Goal: Information Seeking & Learning: Learn about a topic

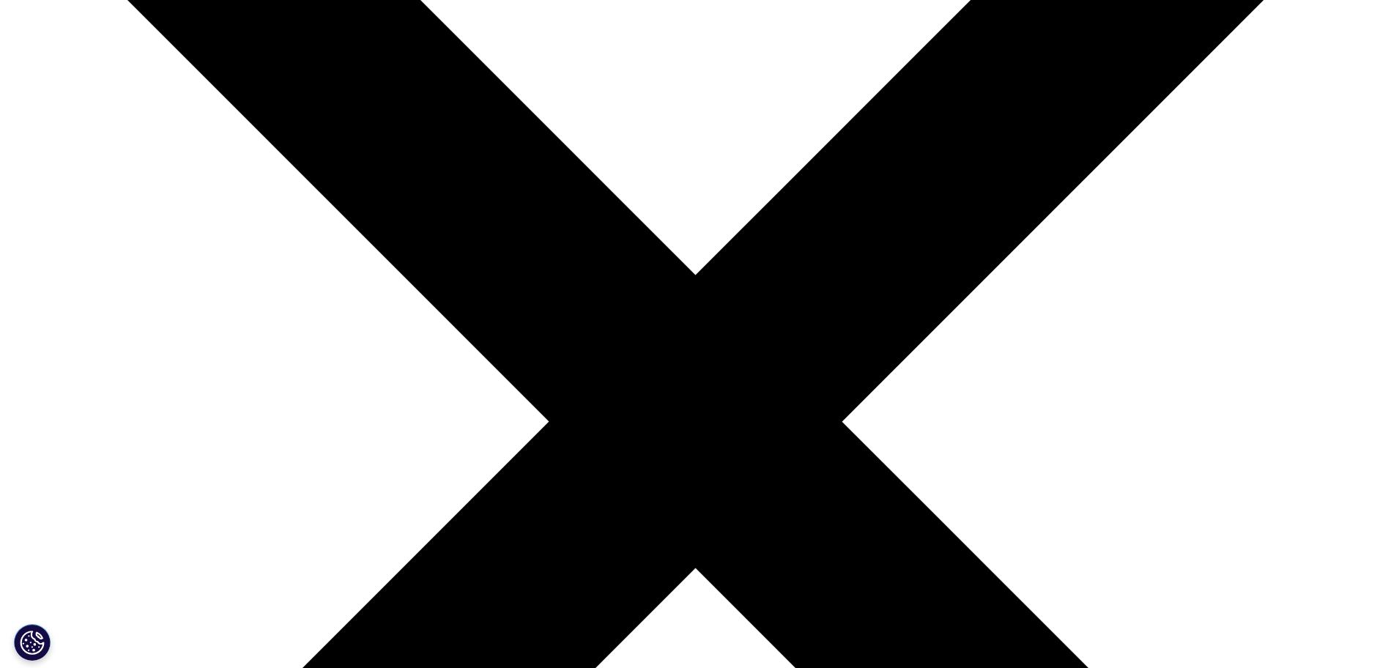
scroll to position [275, 0]
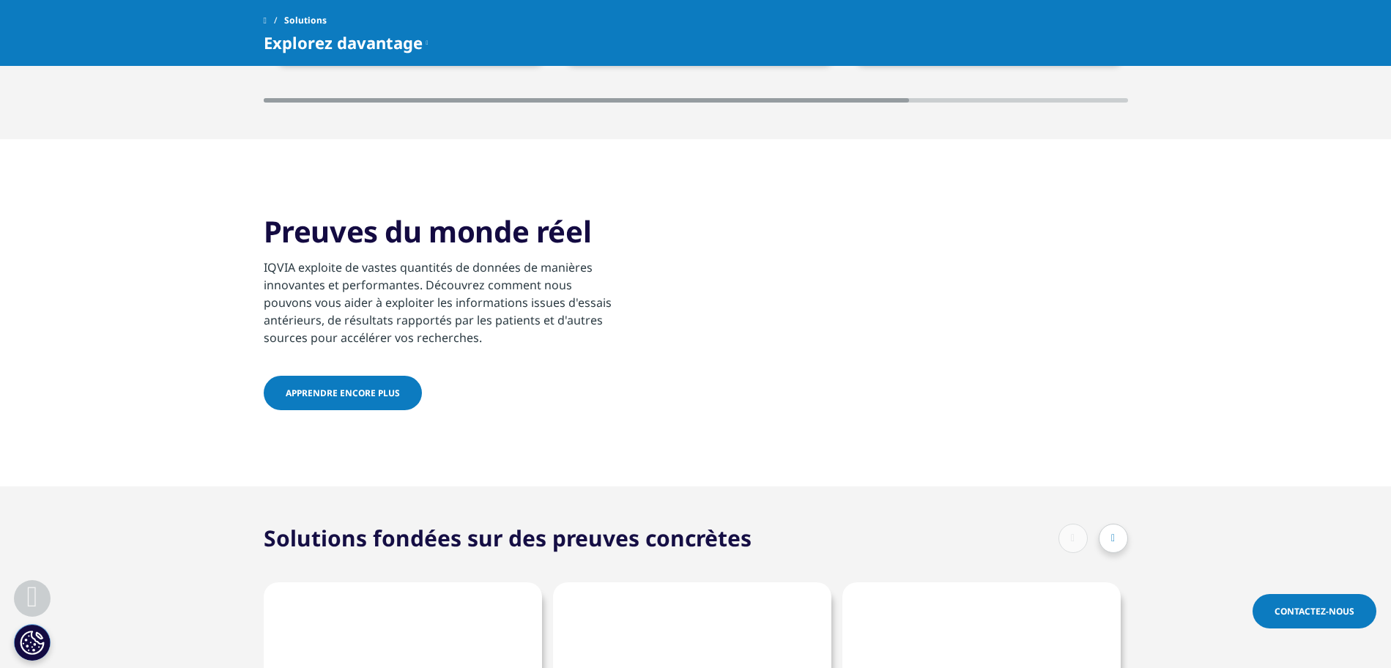
scroll to position [732, 0]
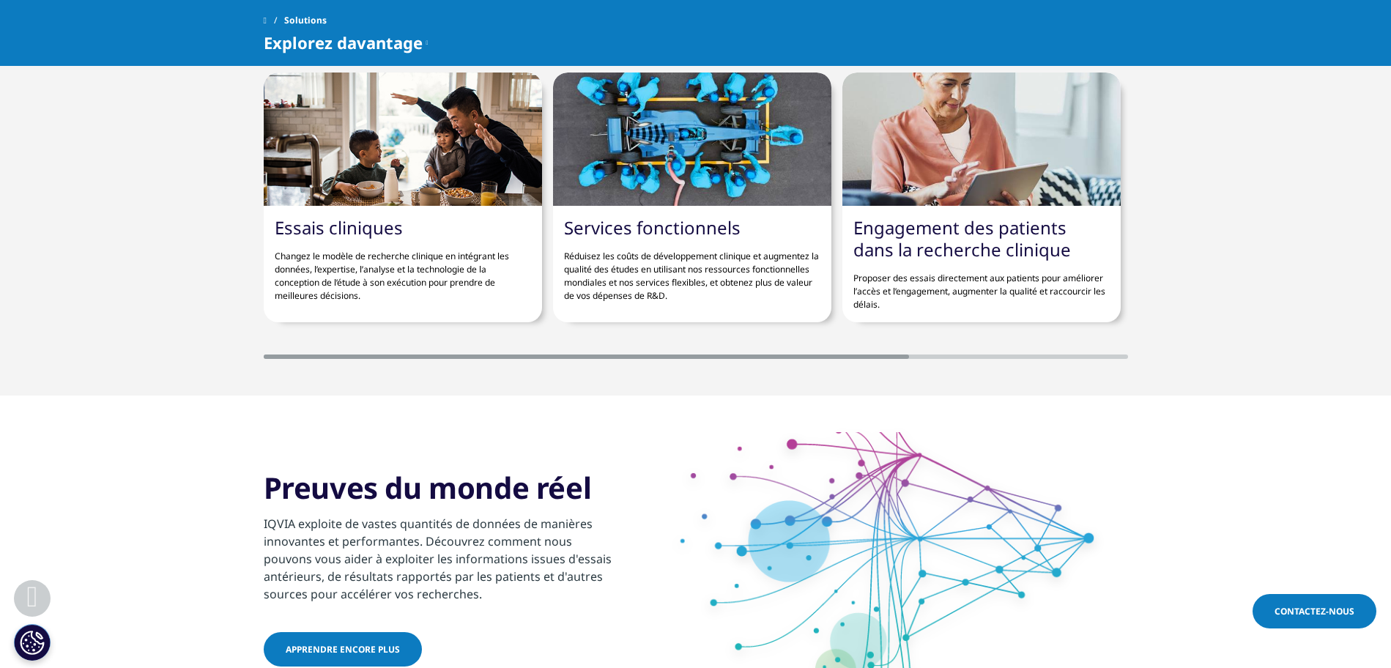
click at [267, 18] on span at bounding box center [265, 20] width 3 height 10
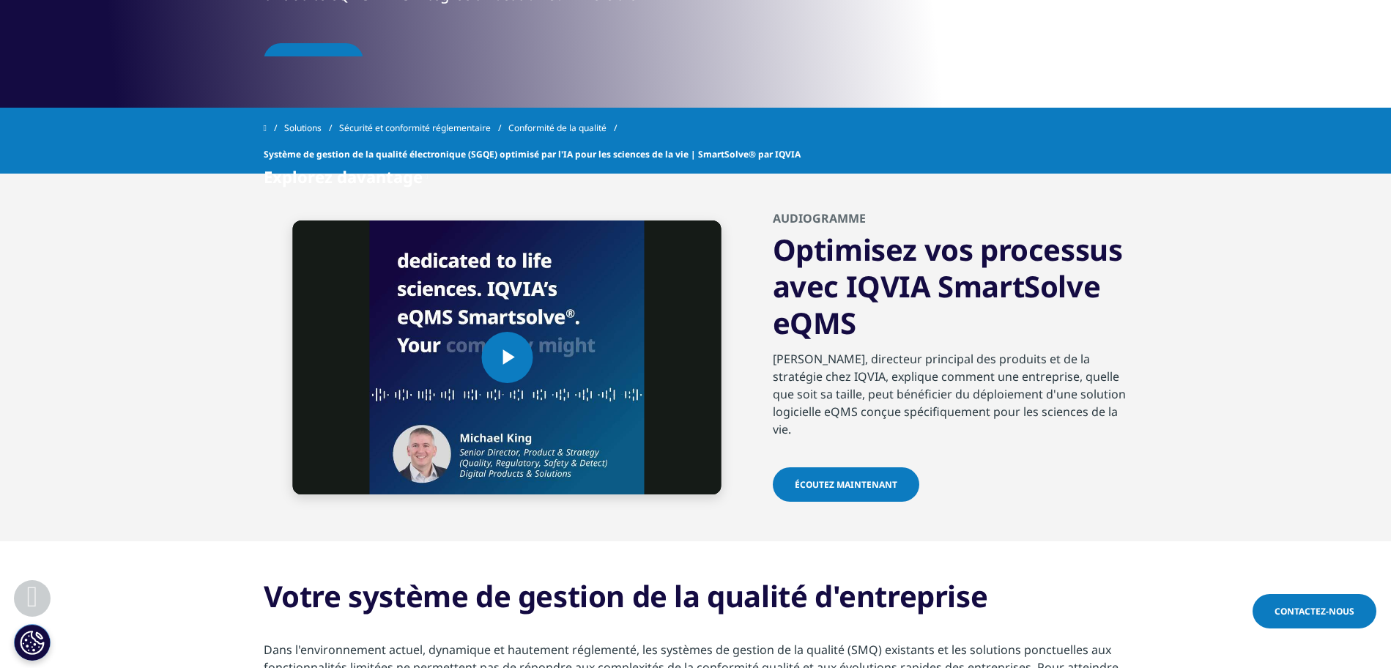
scroll to position [641, 0]
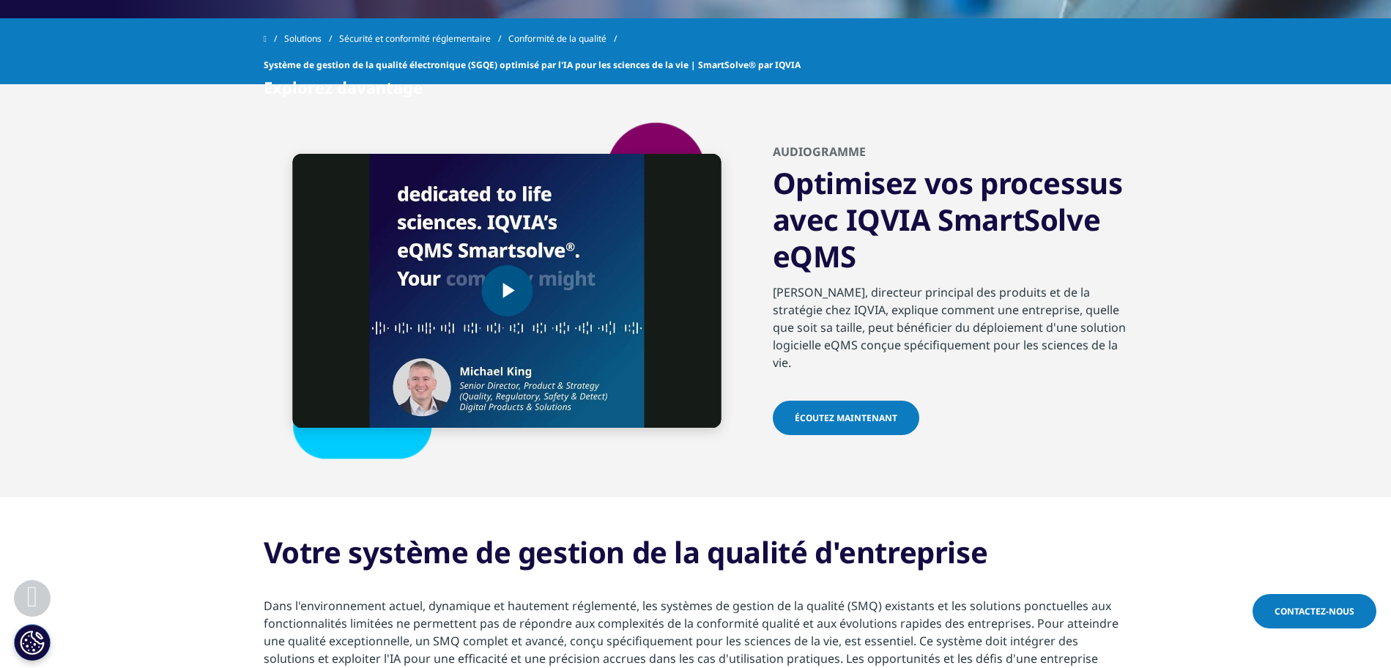
click at [507, 291] on span "Video Player" at bounding box center [507, 291] width 0 height 0
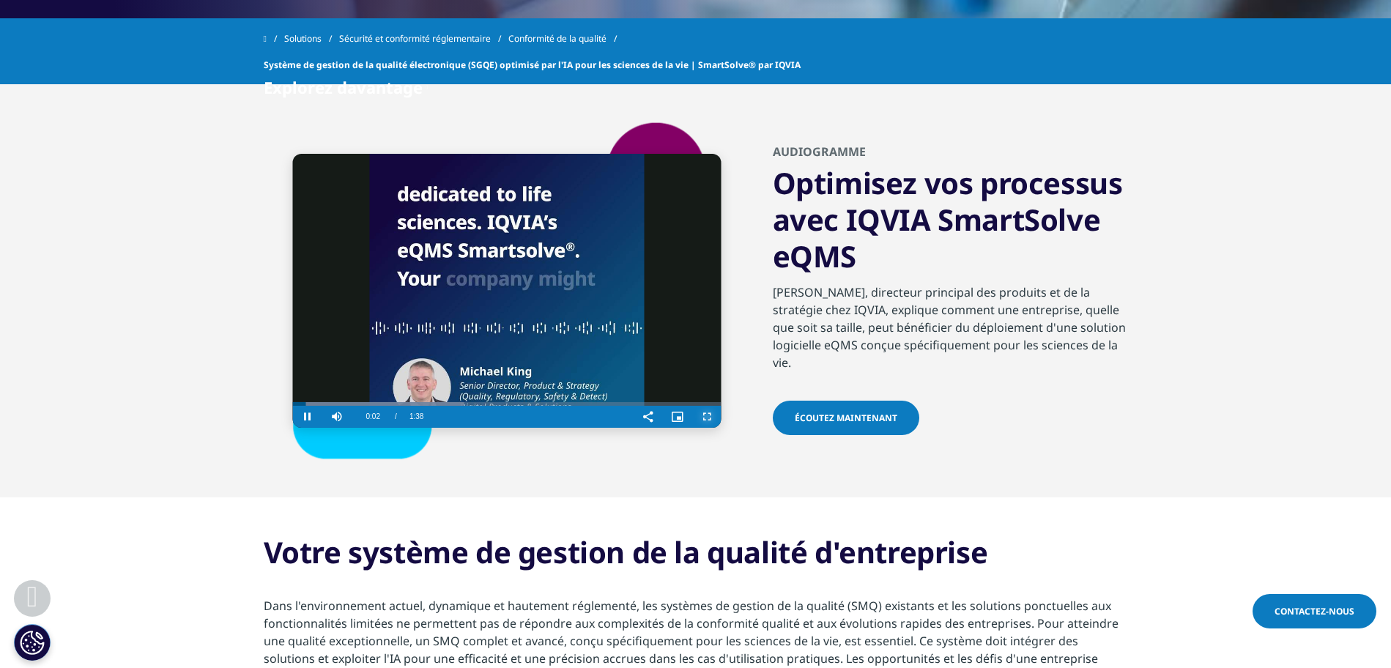
click at [705, 417] on span "Video Player" at bounding box center [706, 417] width 29 height 0
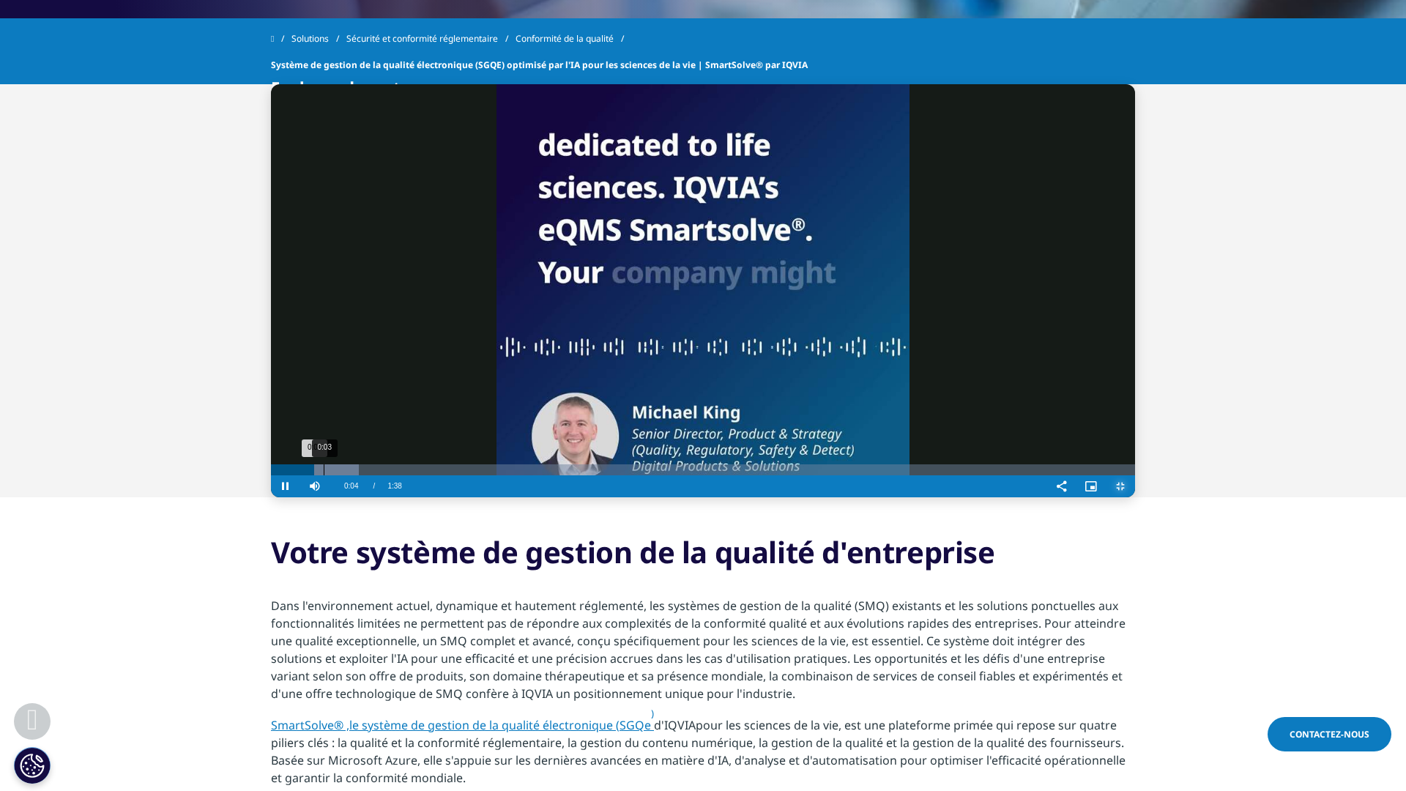
click at [271, 475] on div "Loaded : 10.13% 0:03 0:04" at bounding box center [703, 469] width 864 height 11
click at [271, 475] on div "Progress Bar" at bounding box center [531, 469] width 520 height 11
click at [504, 475] on div "0:16" at bounding box center [504, 469] width 1 height 11
click at [409, 497] on div "Video Player" at bounding box center [728, 486] width 638 height 22
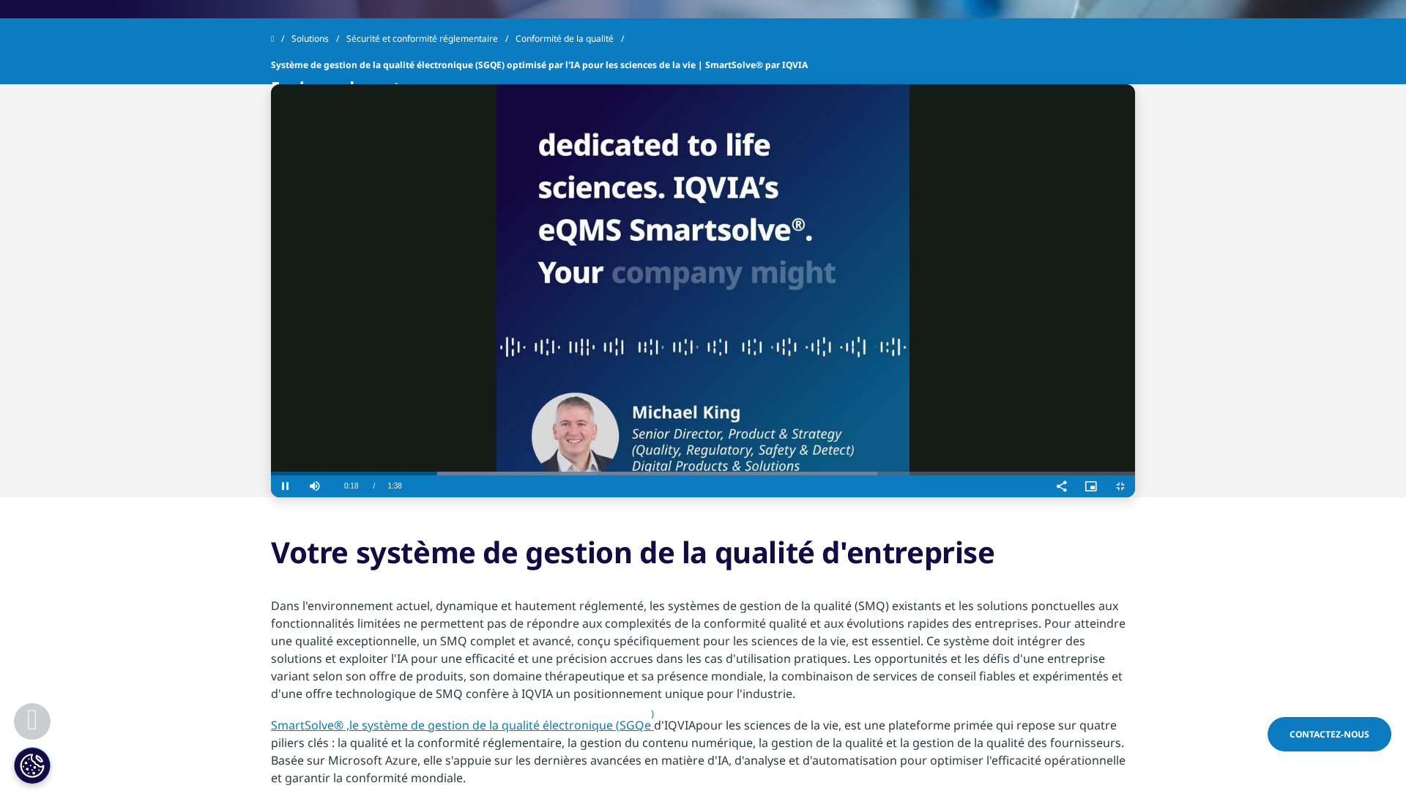
click at [409, 497] on div "Video Player" at bounding box center [728, 486] width 638 height 22
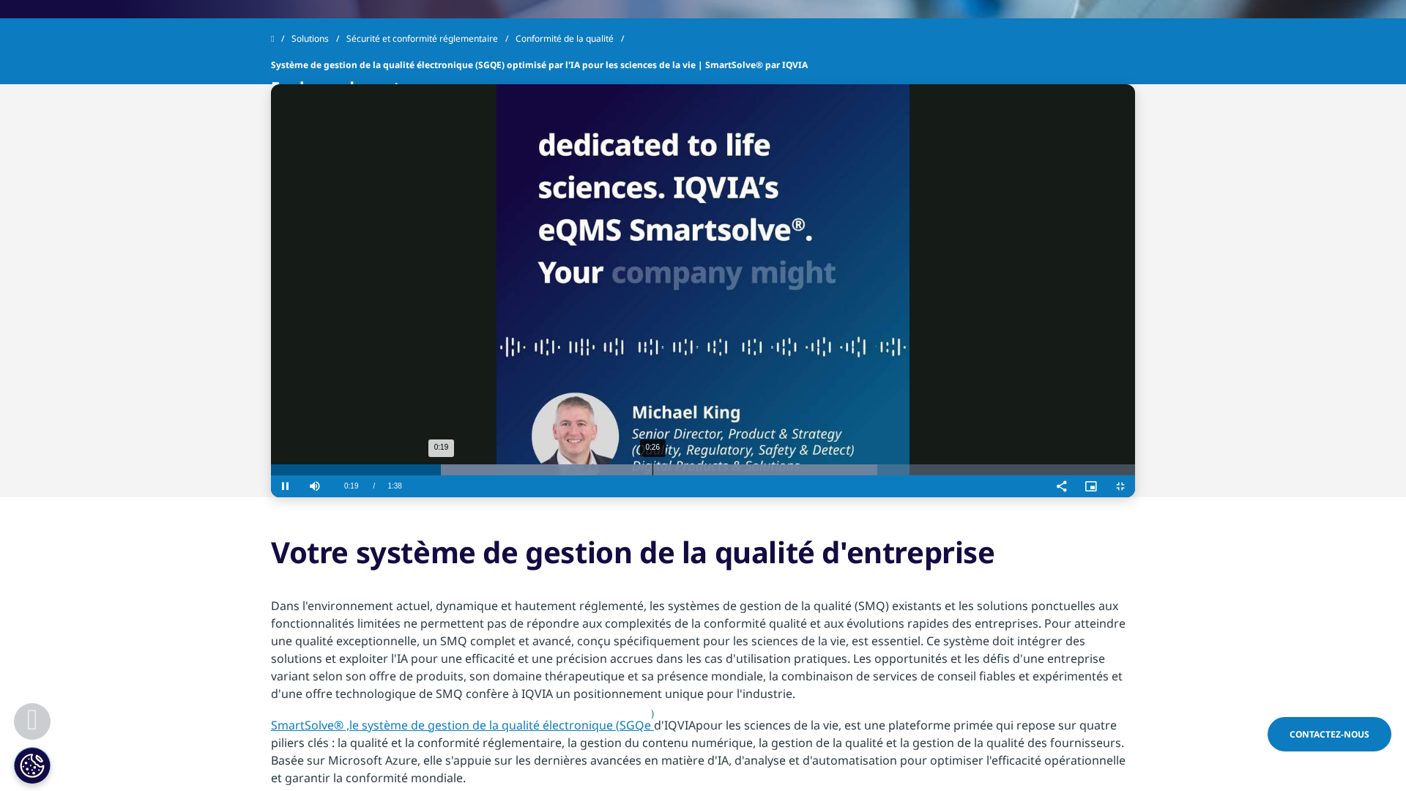
click at [381, 475] on div "Progress Bar" at bounding box center [574, 469] width 606 height 11
click at [746, 475] on div "0:33" at bounding box center [746, 469] width 1 height 11
click at [553, 475] on div "Progress Bar" at bounding box center [682, 469] width 752 height 11
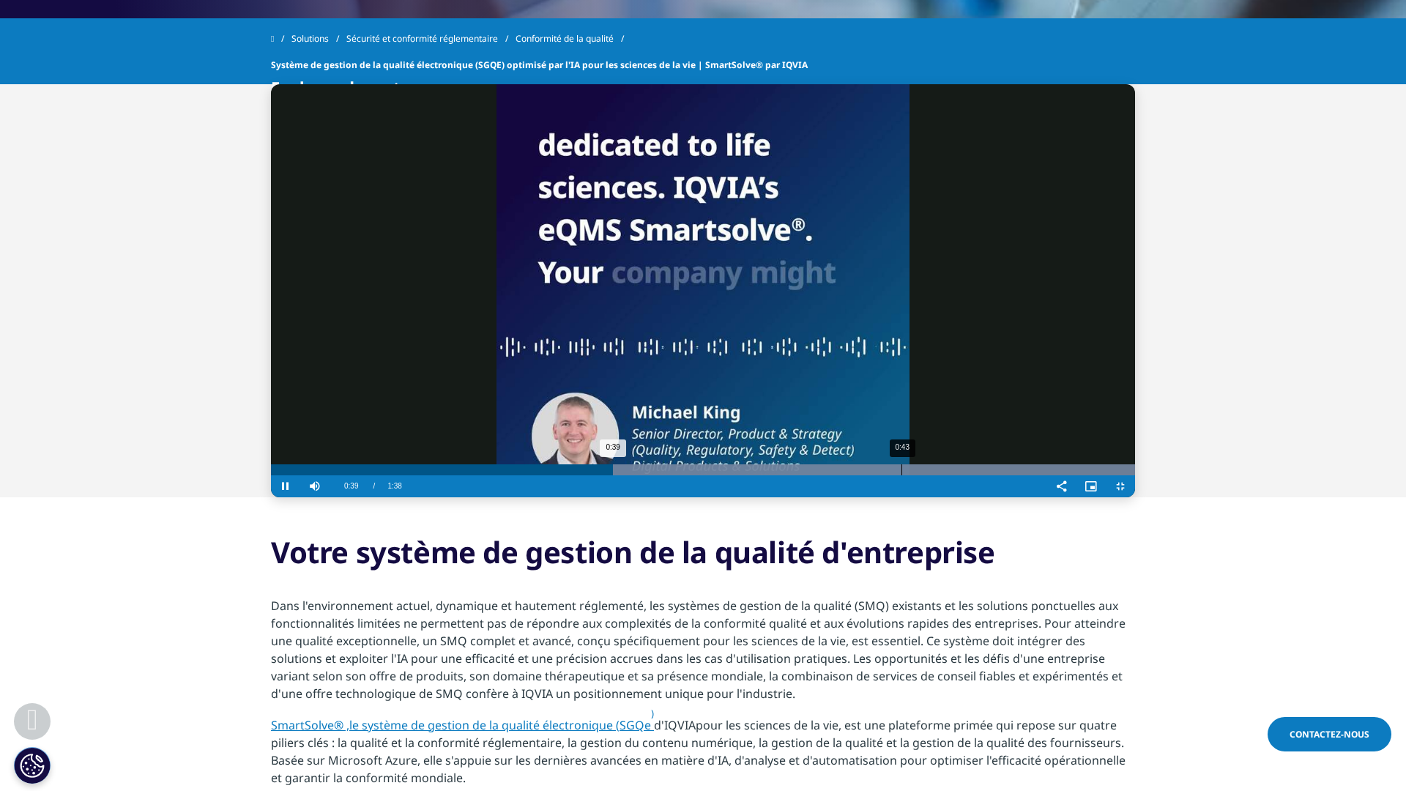
click at [640, 475] on div "Loaded : 100.00% 0:43 0:39" at bounding box center [703, 469] width 864 height 11
click at [795, 475] on div "Progress Bar" at bounding box center [720, 469] width 829 height 11
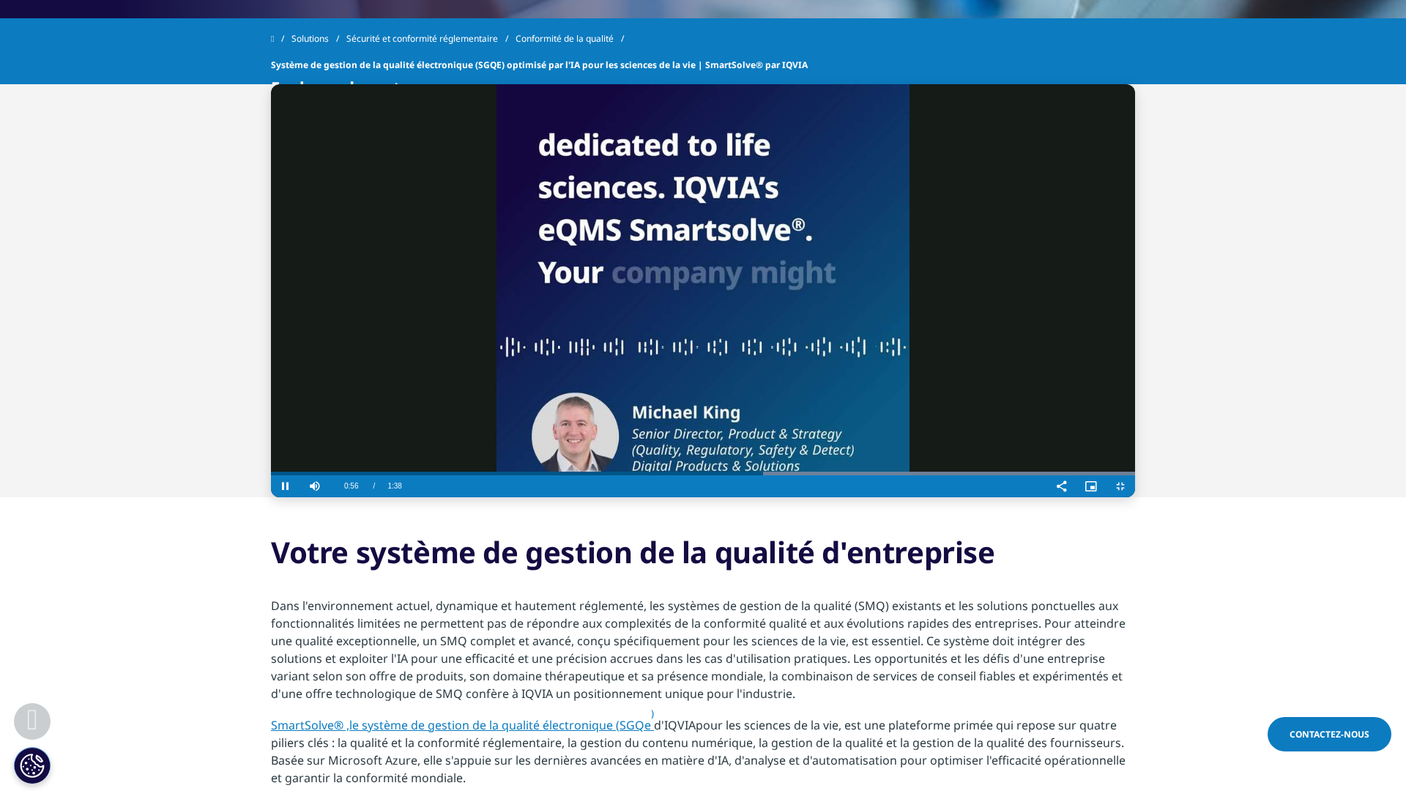
click at [961, 497] on video "Video Player" at bounding box center [703, 290] width 864 height 413
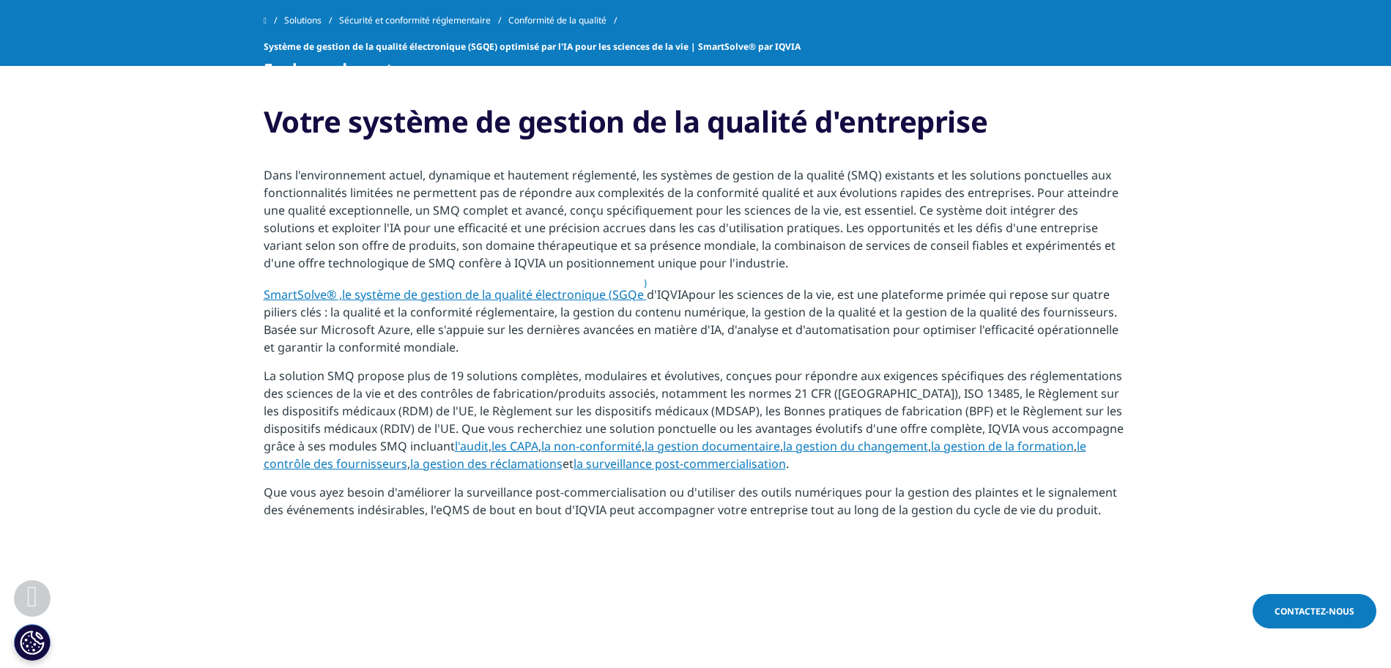
scroll to position [1007, 0]
click at [1193, 312] on section "Votre système de gestion de la qualité d'entreprise Dans l'environnement actuel…" at bounding box center [695, 315] width 1391 height 500
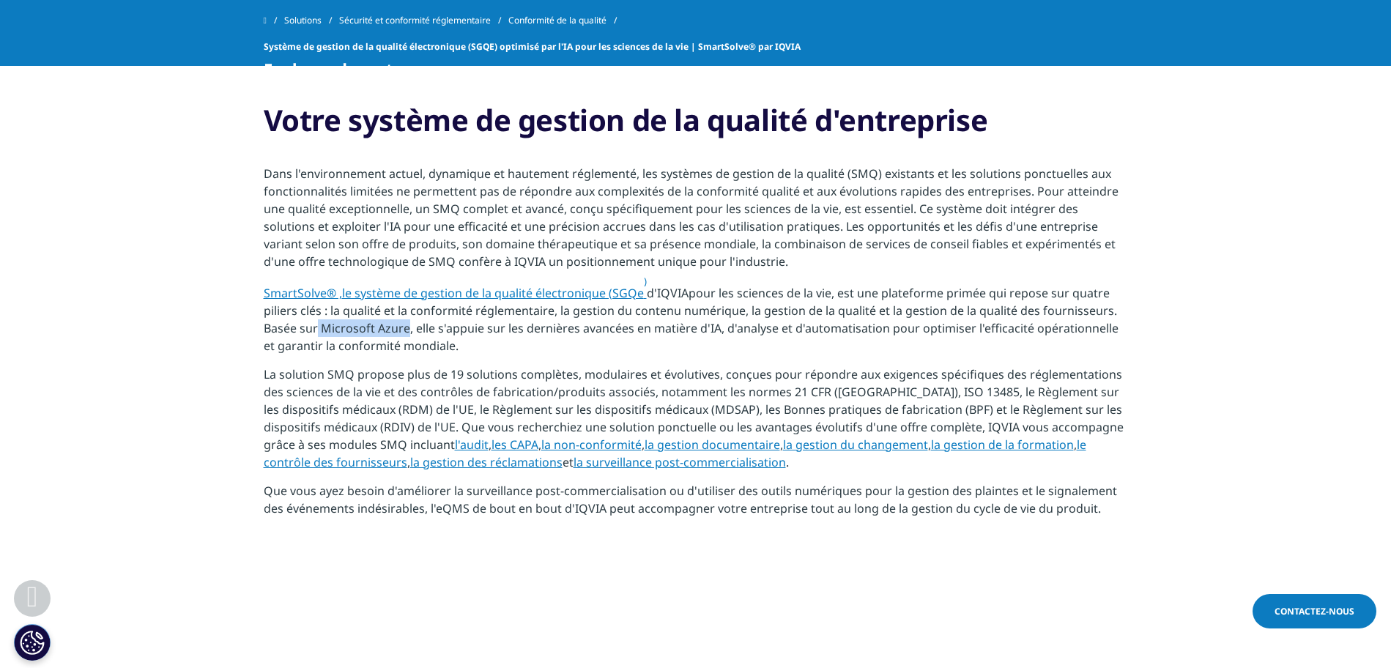
drag, startPoint x: 406, startPoint y: 334, endPoint x: 317, endPoint y: 338, distance: 88.7
click at [317, 338] on font "pour les sciences de la vie, est une plateforme primée qui repose sur quatre pi…" at bounding box center [691, 319] width 855 height 69
copy font "Microsoft Azure"
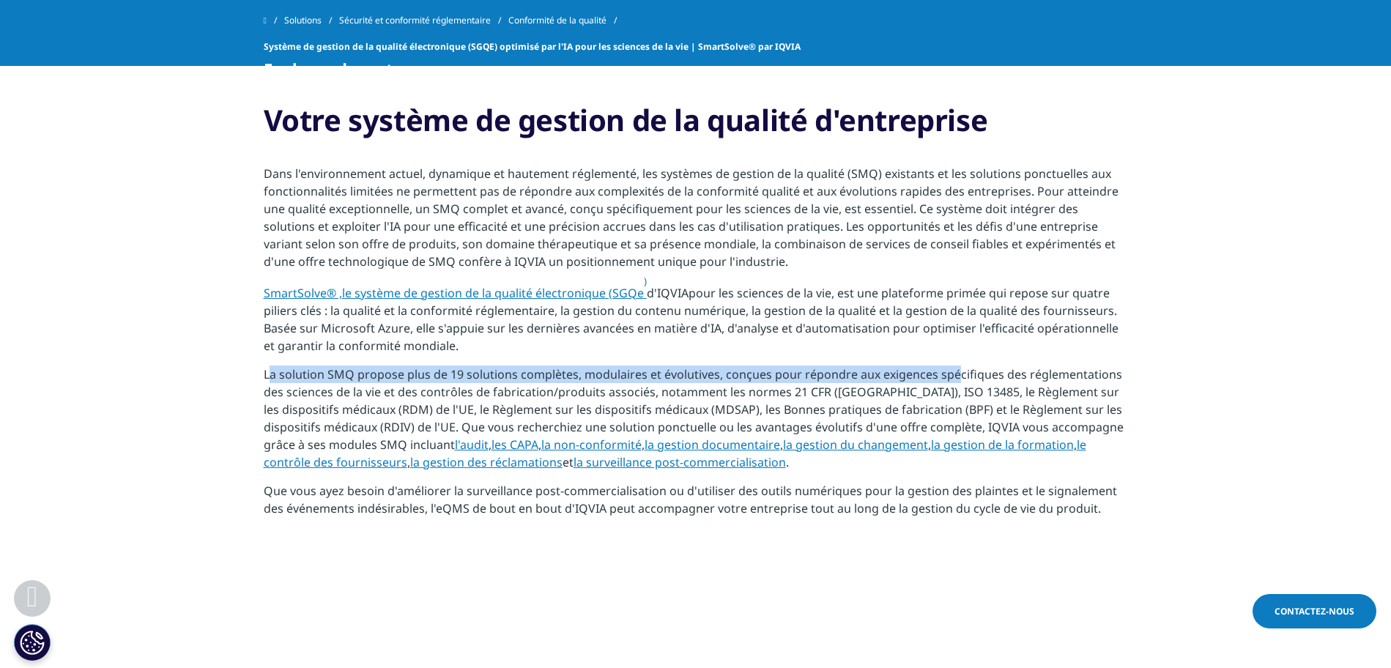
drag, startPoint x: 270, startPoint y: 381, endPoint x: 954, endPoint y: 383, distance: 683.3
click at [954, 383] on font "La solution SMQ propose plus de 19 solutions complètes, modulaires et évolutive…" at bounding box center [694, 409] width 860 height 86
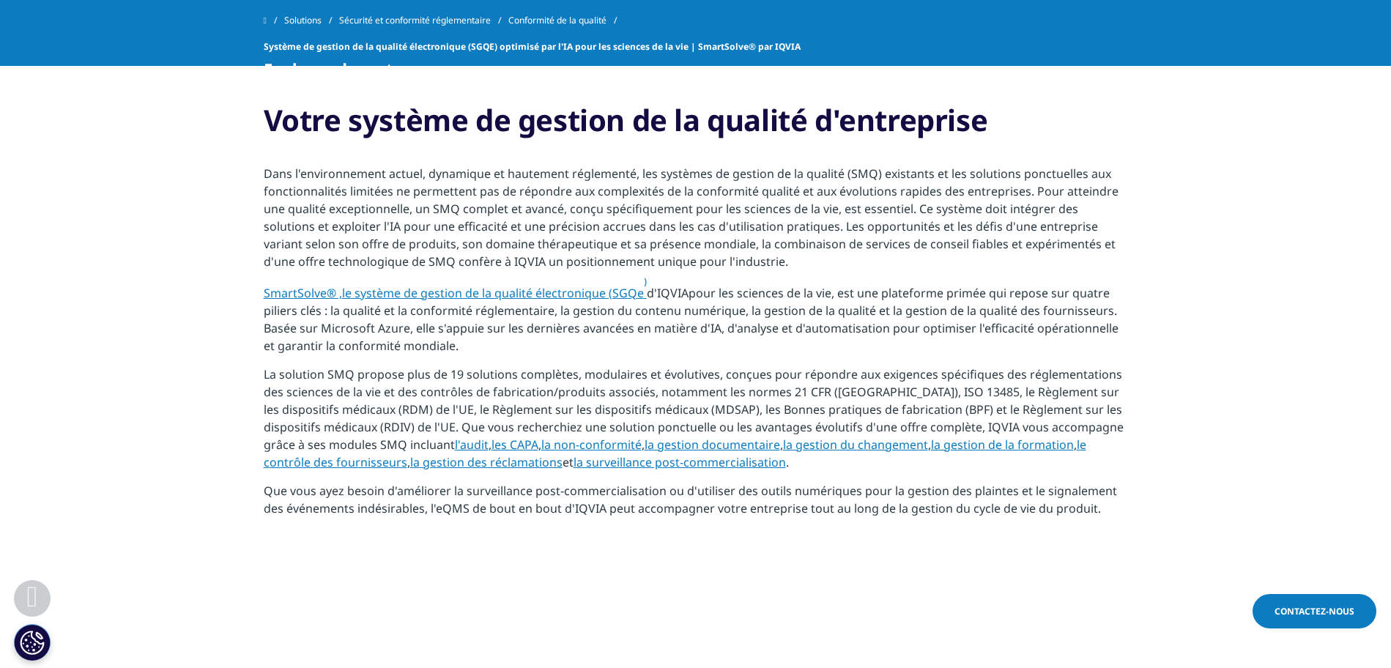
click at [949, 401] on font "La solution SMQ propose plus de 19 solutions complètes, modulaires et évolutive…" at bounding box center [694, 409] width 860 height 86
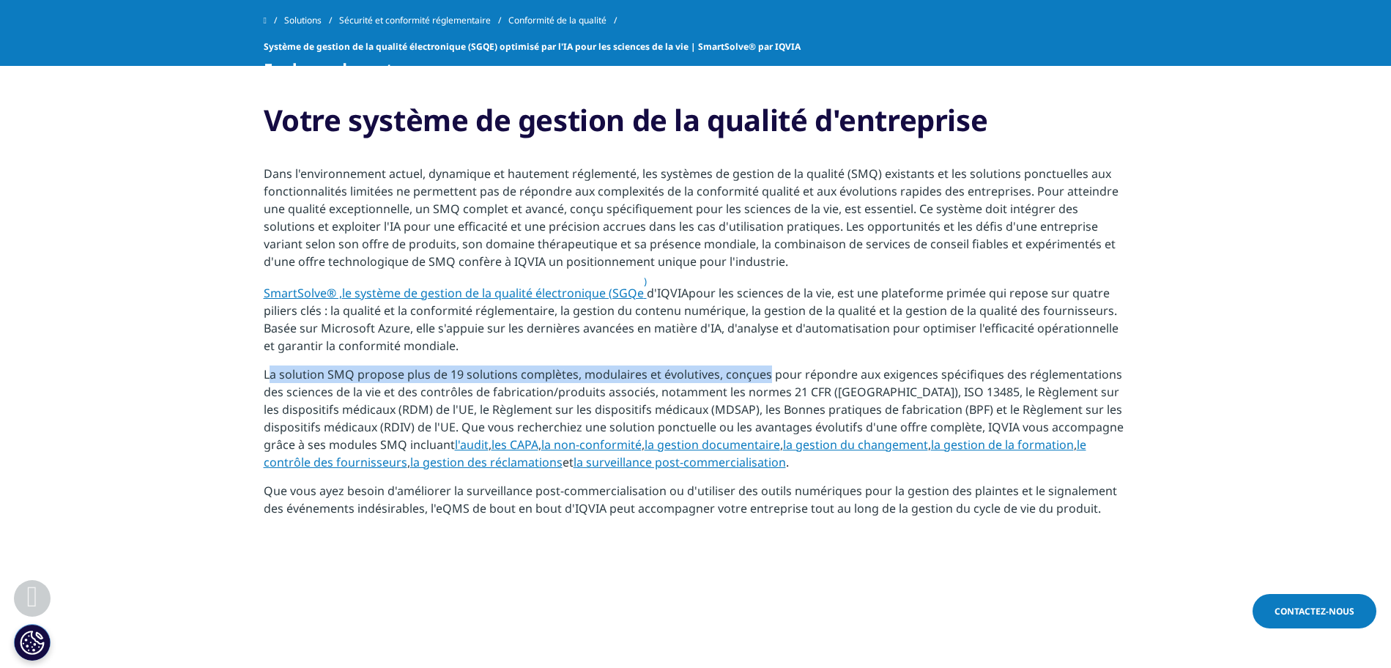
drag, startPoint x: 270, startPoint y: 382, endPoint x: 763, endPoint y: 384, distance: 493.6
click at [763, 384] on font "La solution SMQ propose plus de 19 solutions complètes, modulaires et évolutive…" at bounding box center [694, 409] width 860 height 86
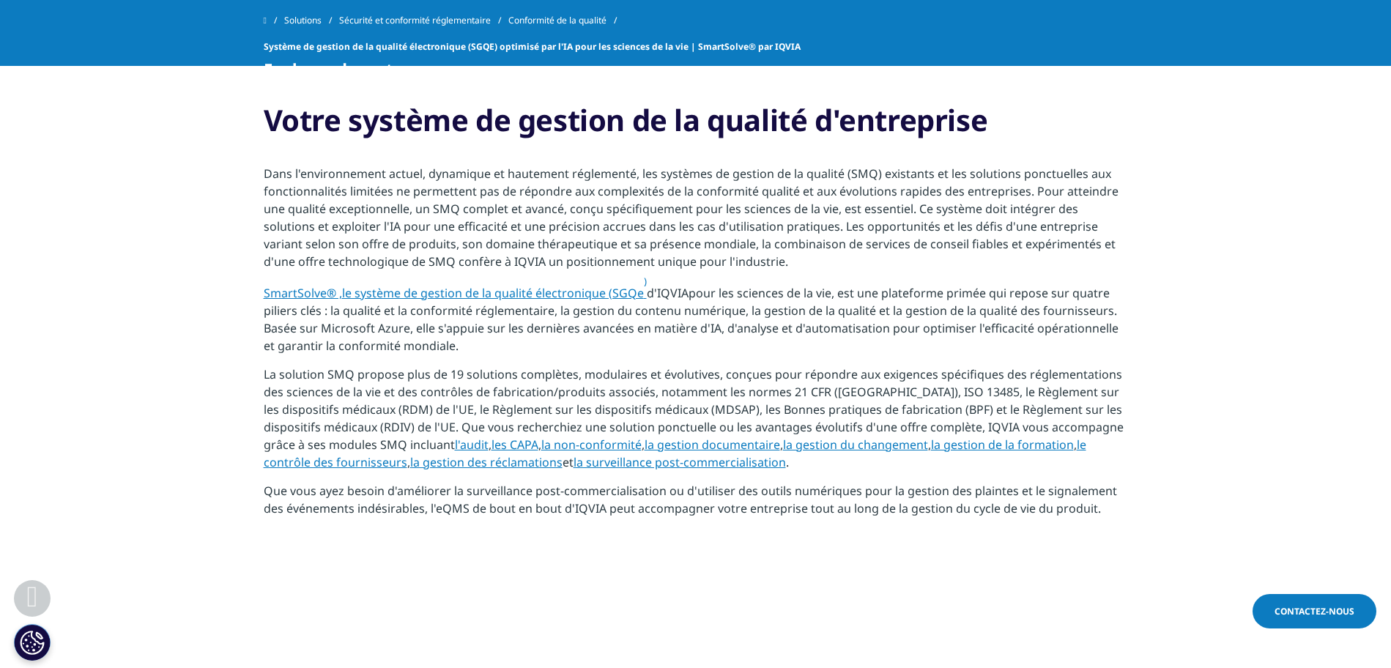
click at [253, 382] on section "Votre système de gestion de la qualité d'entreprise Dans l'environnement actuel…" at bounding box center [695, 315] width 1391 height 500
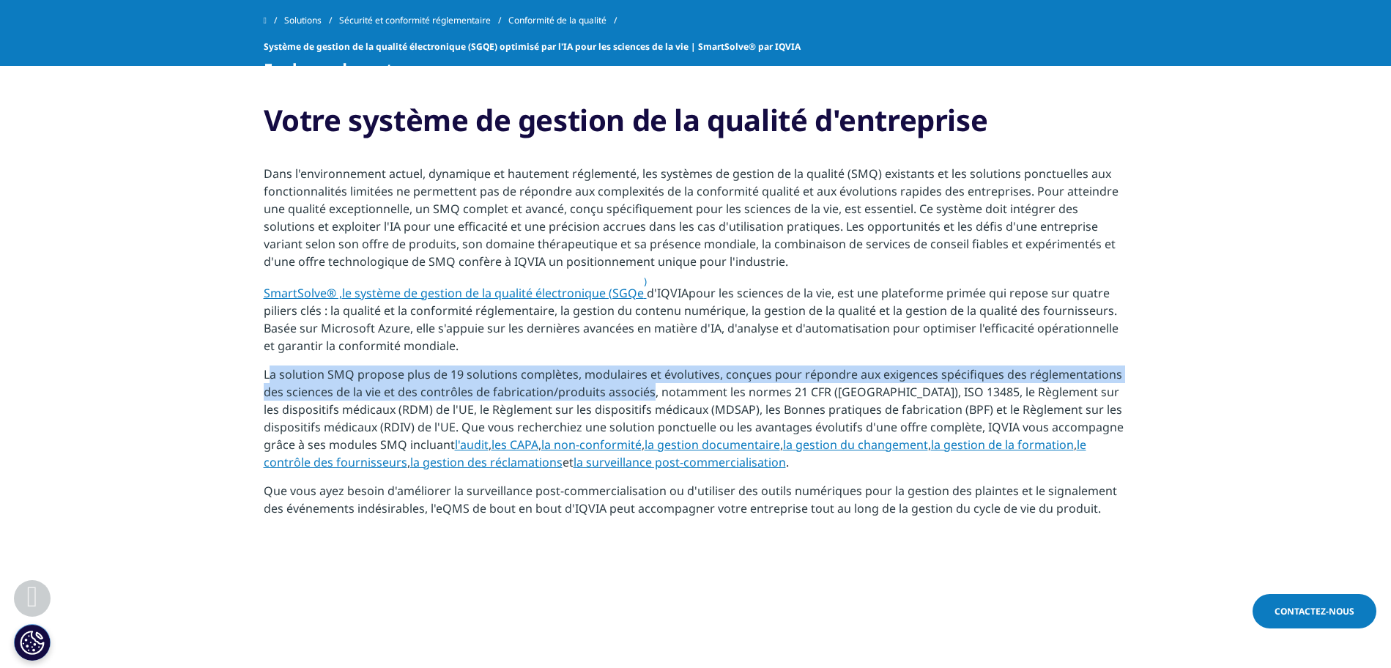
drag, startPoint x: 269, startPoint y: 376, endPoint x: 647, endPoint y: 396, distance: 378.4
click at [647, 396] on font "La solution SMQ propose plus de 19 solutions complètes, modulaires et évolutive…" at bounding box center [694, 409] width 860 height 86
click at [642, 396] on font "La solution SMQ propose plus de 19 solutions complètes, modulaires et évolutive…" at bounding box center [694, 409] width 860 height 86
drag, startPoint x: 647, startPoint y: 394, endPoint x: 256, endPoint y: 380, distance: 390.6
click at [256, 380] on section "Votre système de gestion de la qualité d'entreprise Dans l'environnement actuel…" at bounding box center [695, 315] width 1391 height 500
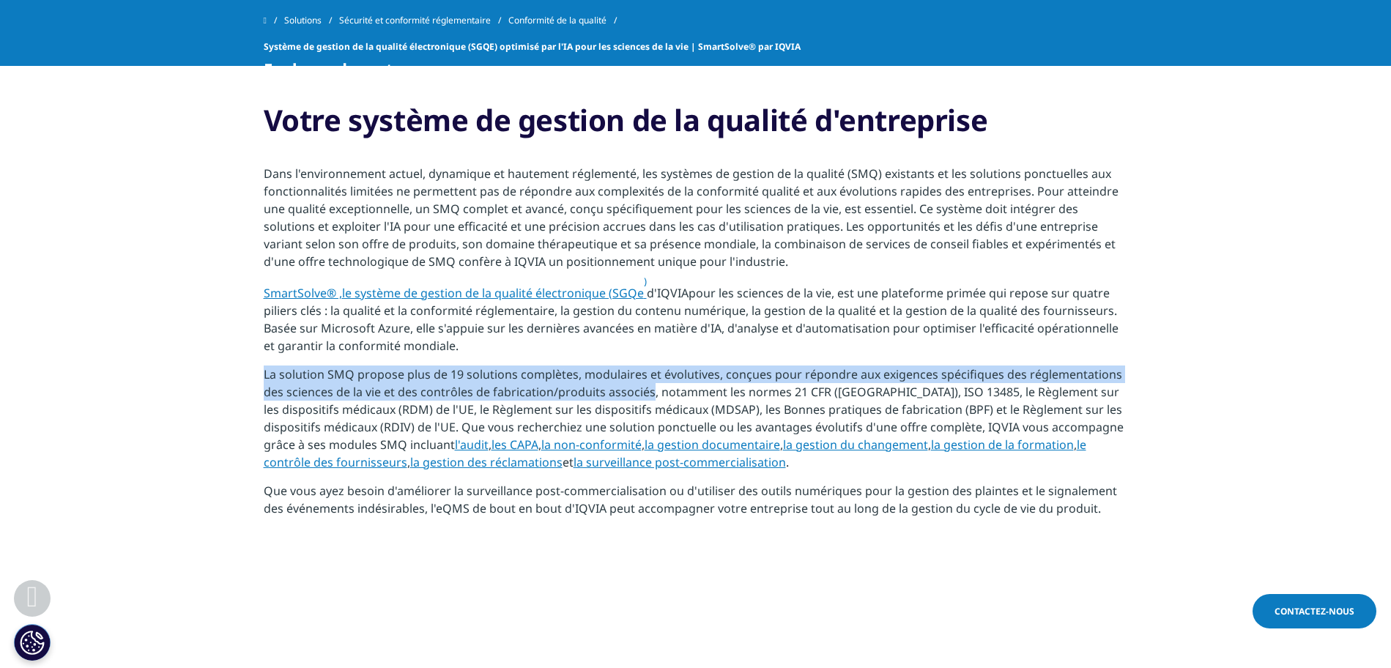
copy font "La solution SMQ propose plus de 19 solutions complètes, modulaires et évolutive…"
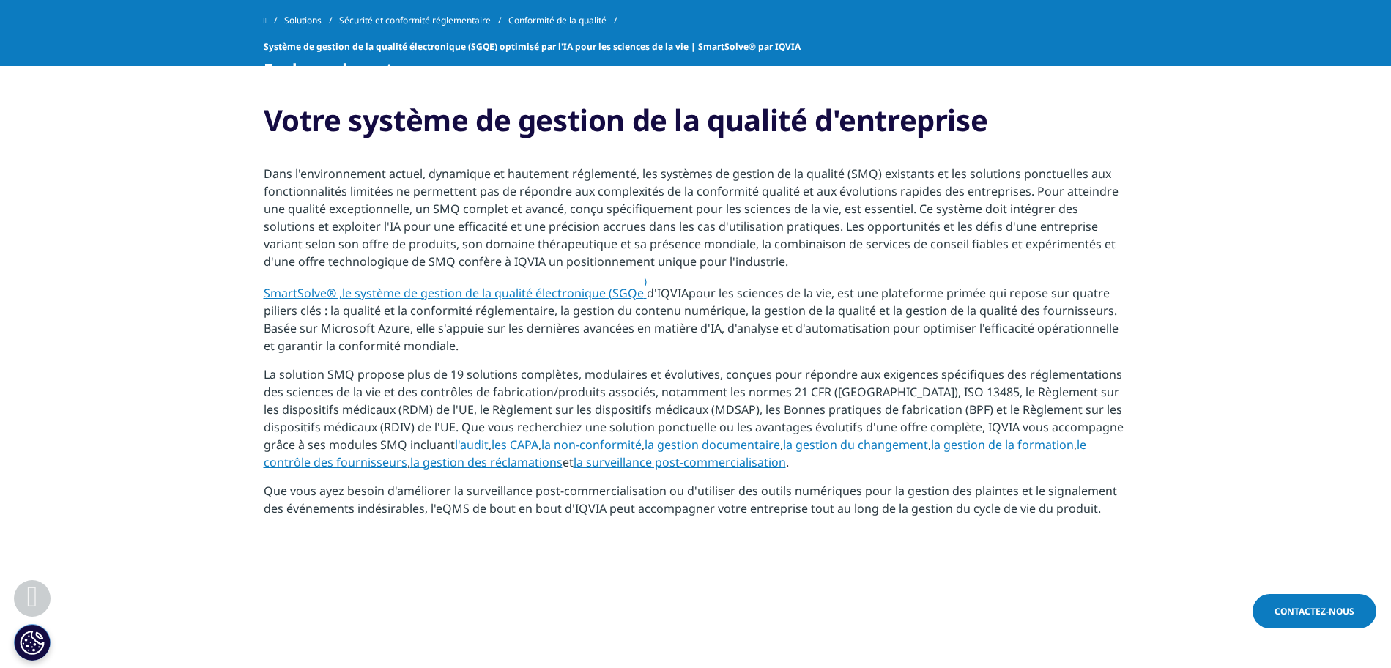
click at [1248, 420] on section "Votre système de gestion de la qualité d'entreprise Dans l'environnement actuel…" at bounding box center [695, 315] width 1391 height 500
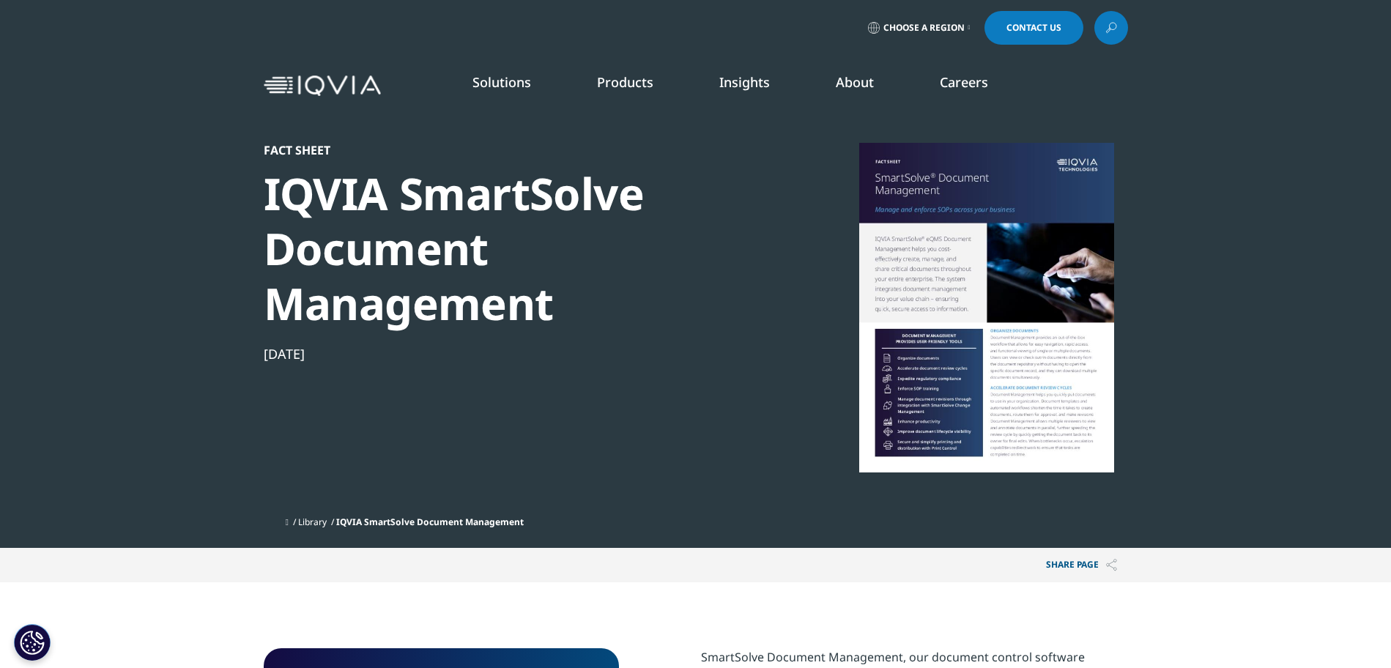
click at [967, 378] on div at bounding box center [986, 308] width 283 height 330
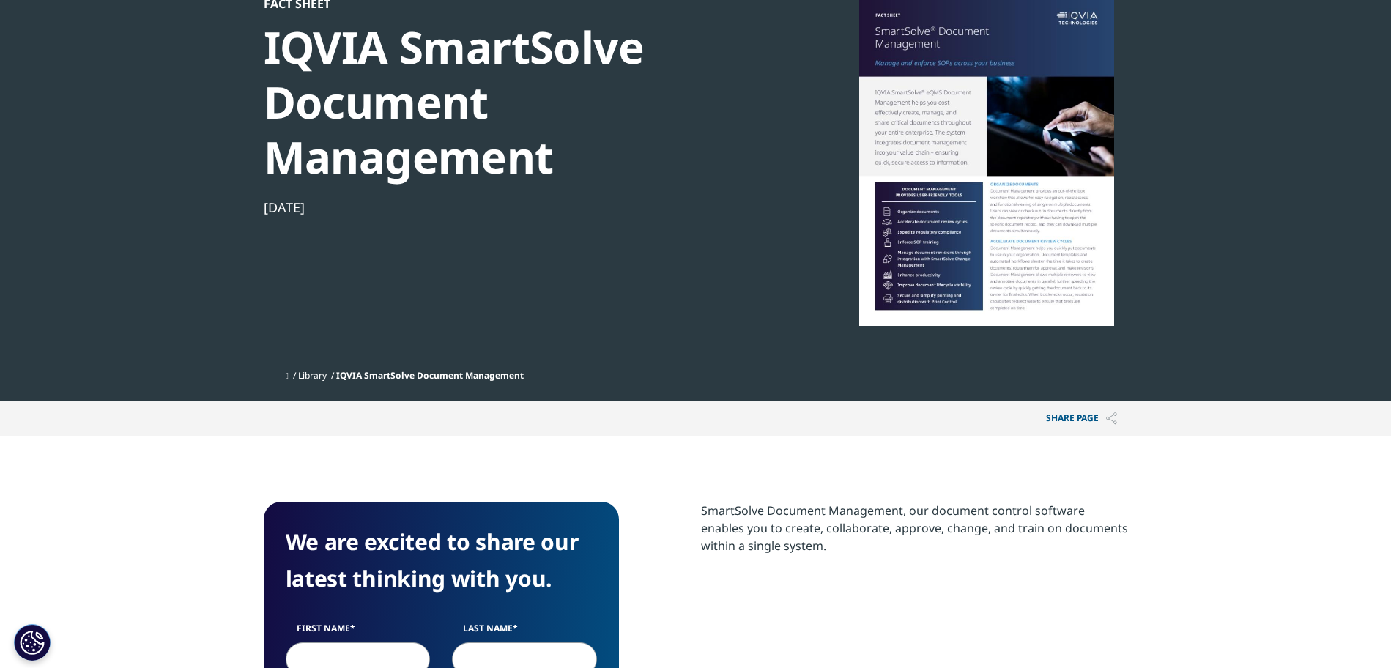
scroll to position [7, 7]
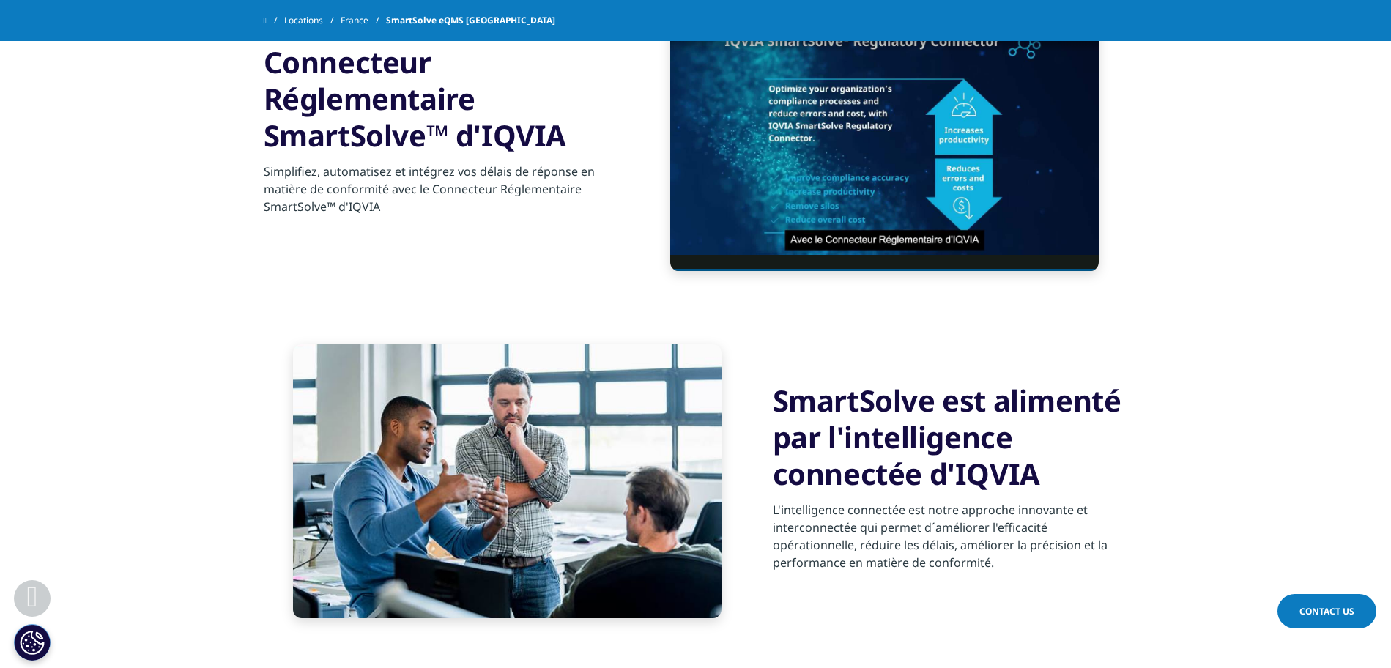
scroll to position [1382, 0]
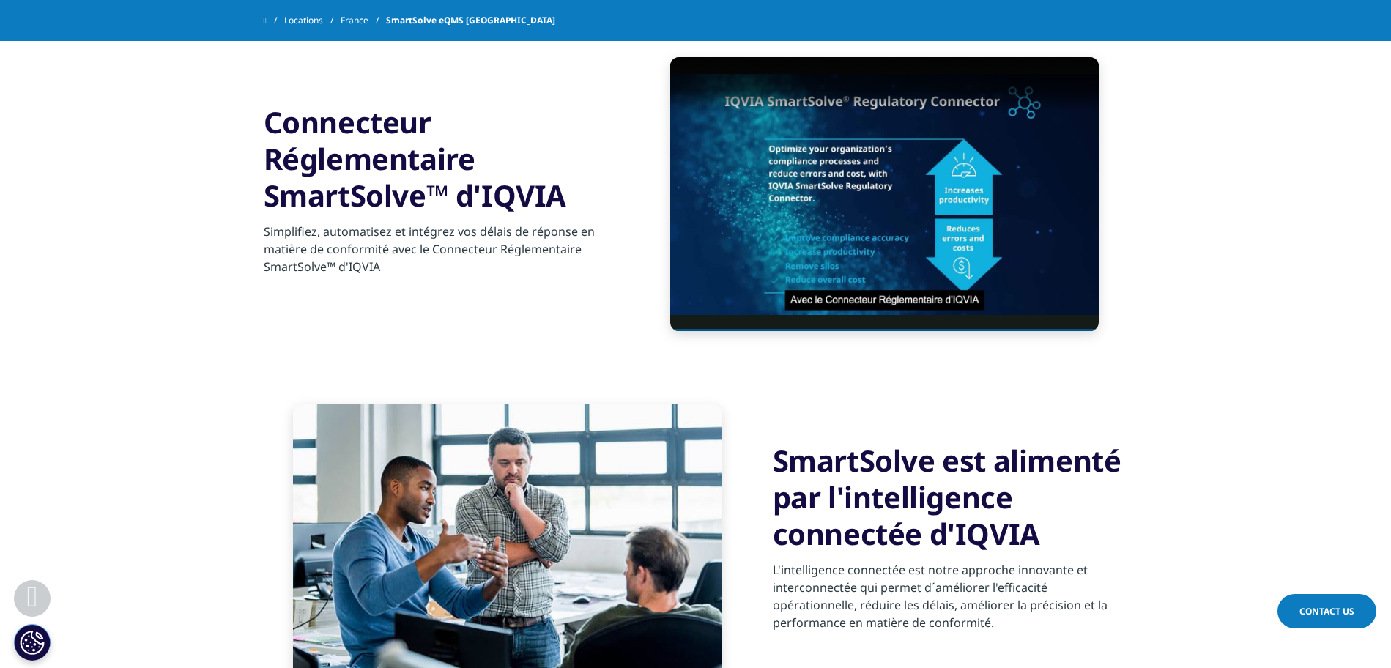
click at [267, 17] on span at bounding box center [265, 20] width 3 height 10
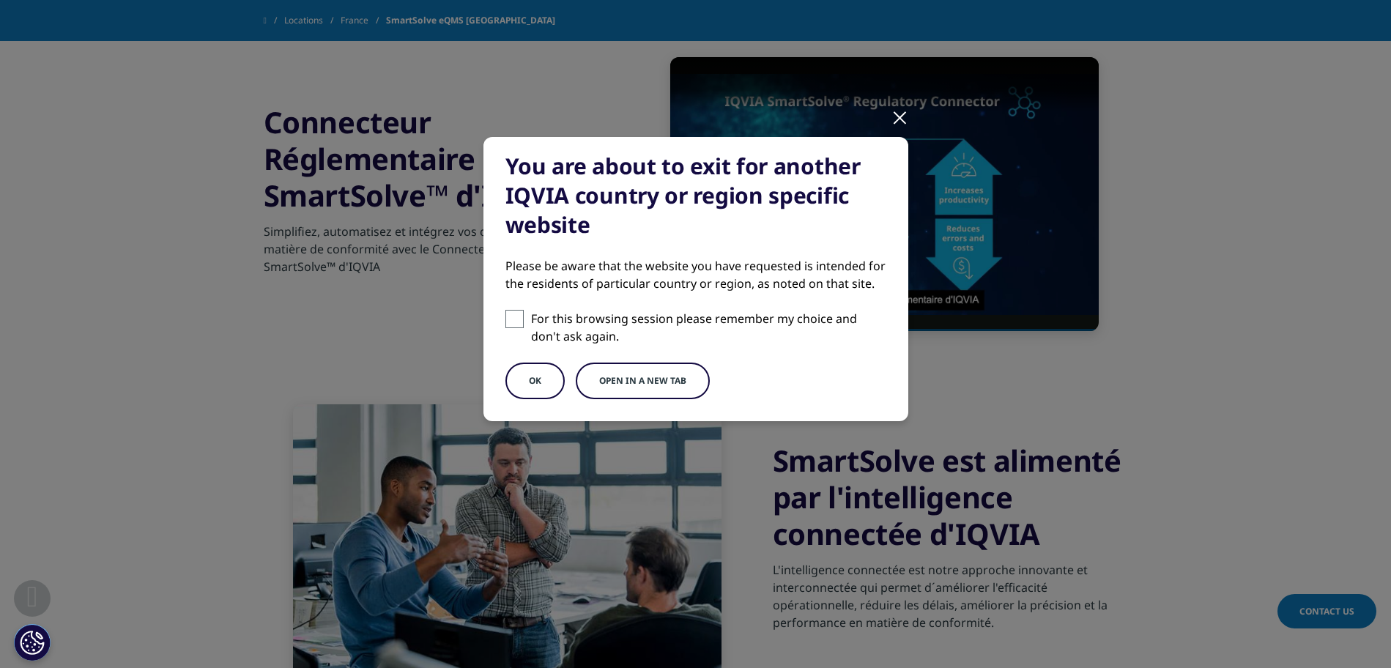
click at [557, 384] on button "OK" at bounding box center [534, 381] width 59 height 37
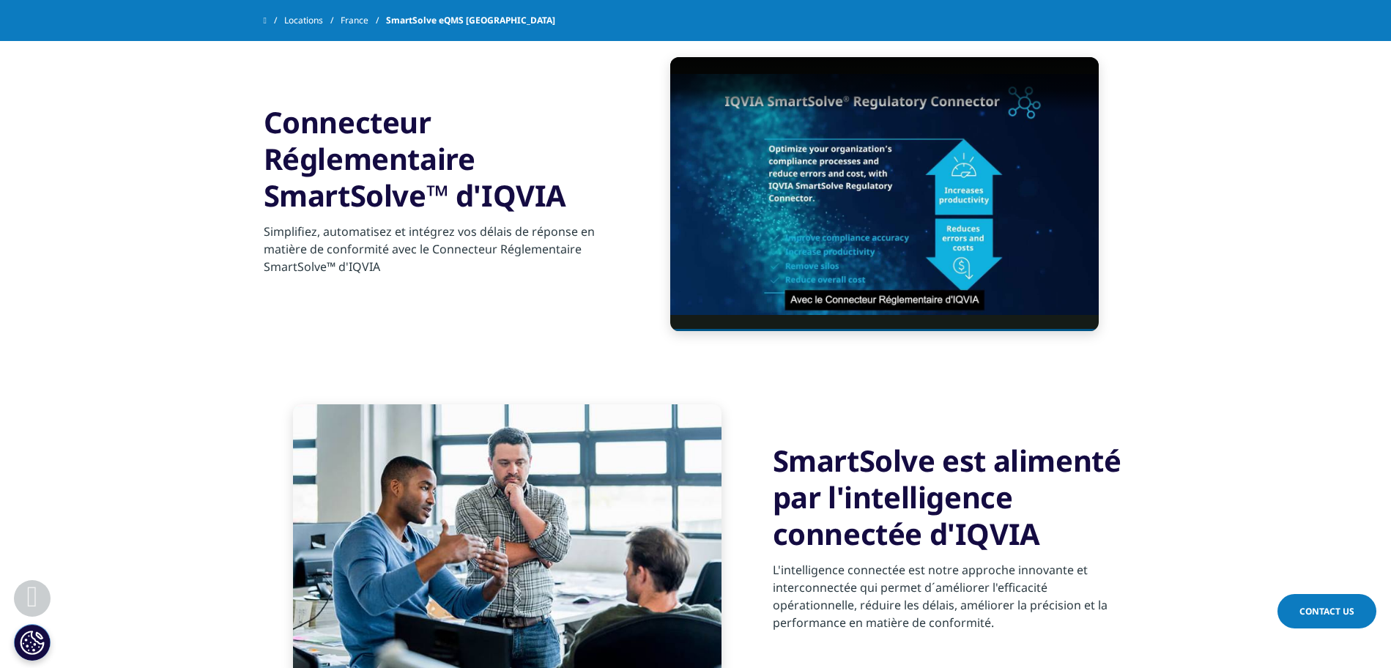
click at [267, 19] on span at bounding box center [265, 20] width 3 height 10
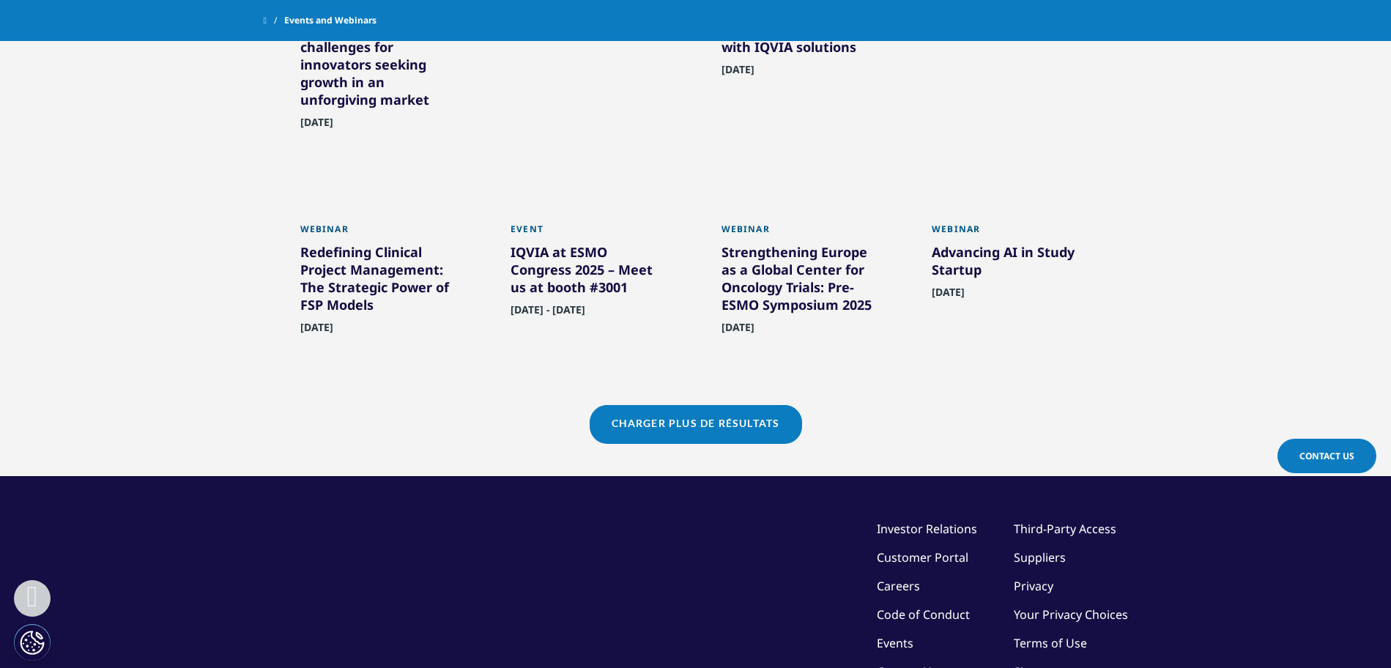
scroll to position [1282, 0]
